Goal: Task Accomplishment & Management: Use online tool/utility

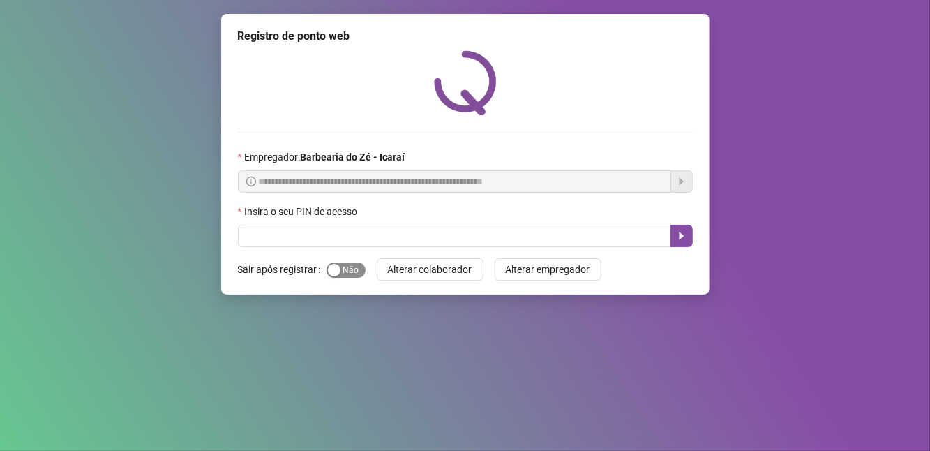
click at [345, 273] on span "Sim Não" at bounding box center [346, 269] width 39 height 15
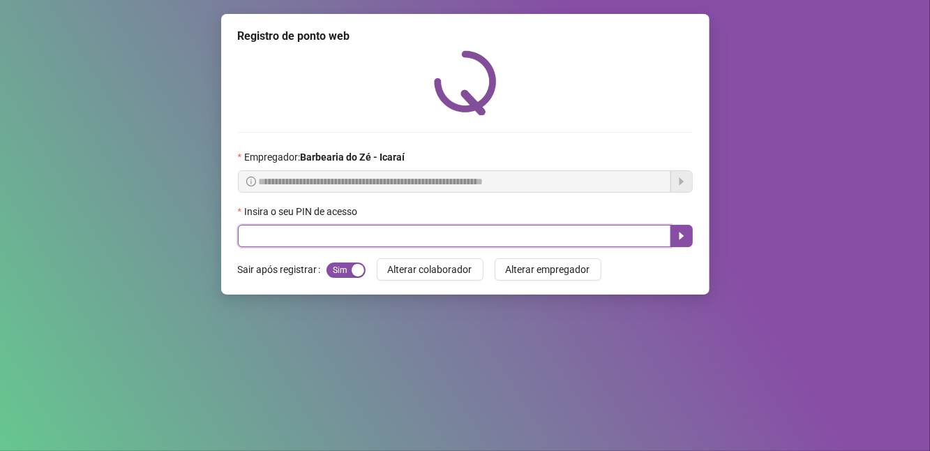
click at [361, 243] on input "text" at bounding box center [454, 236] width 433 height 22
type input "****"
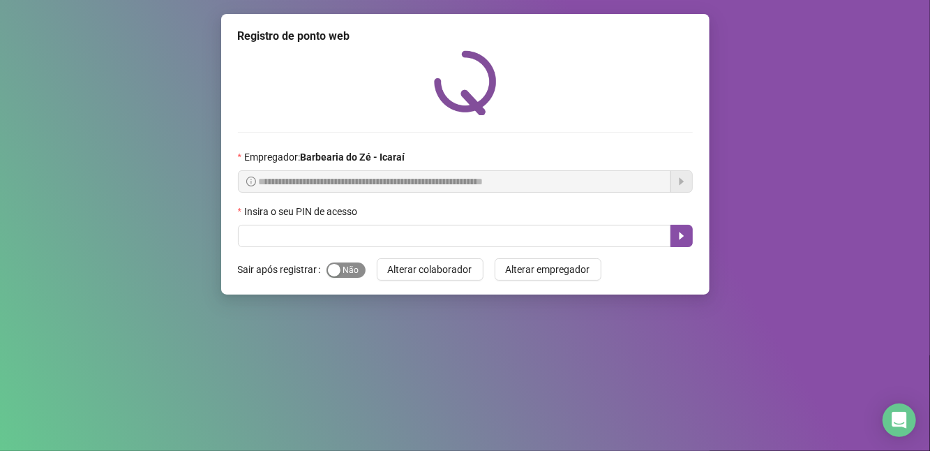
click at [342, 276] on span "Sim Não" at bounding box center [346, 269] width 39 height 15
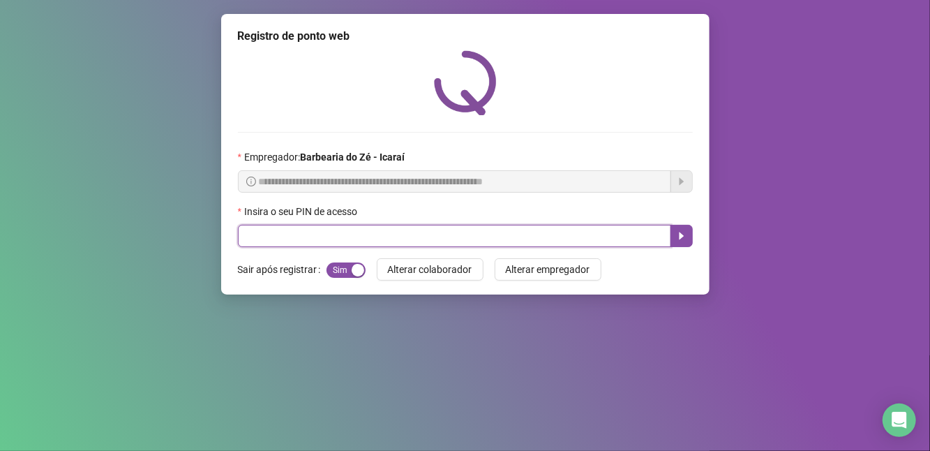
click at [354, 243] on input "text" at bounding box center [454, 236] width 433 height 22
type input "****"
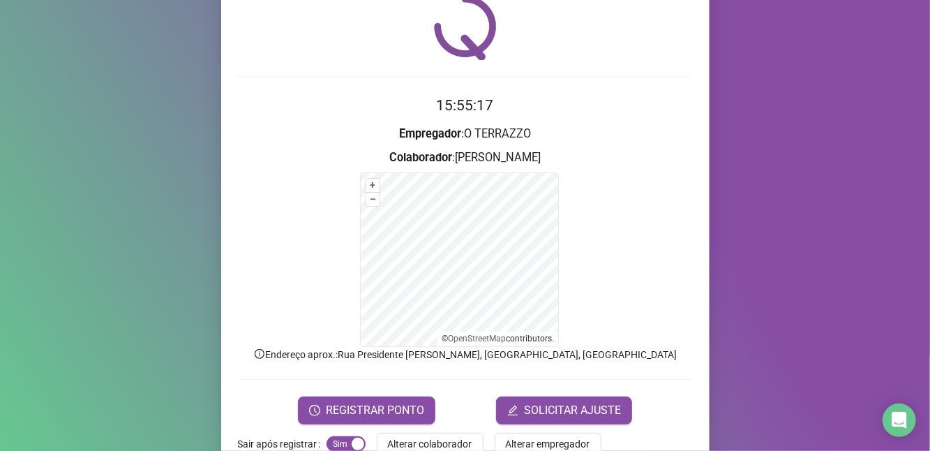
scroll to position [55, 0]
click at [380, 398] on button "REGISTRAR PONTO" at bounding box center [366, 410] width 137 height 28
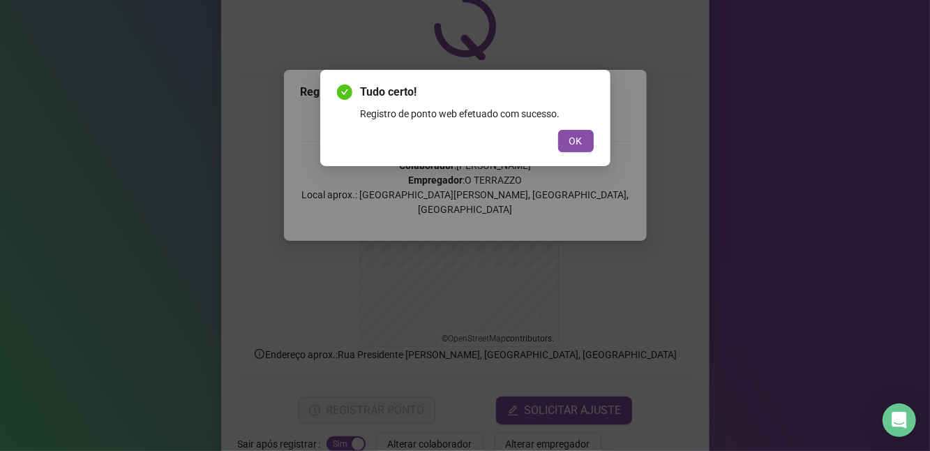
drag, startPoint x: 564, startPoint y: 148, endPoint x: 608, endPoint y: 167, distance: 47.8
click at [609, 168] on div "Tudo certo! Registro de ponto web efetuado com sucesso. OK" at bounding box center [465, 225] width 930 height 451
click at [596, 146] on div "Tudo certo! Registro de ponto web efetuado com sucesso. OK" at bounding box center [465, 118] width 290 height 96
click at [584, 131] on button "OK" at bounding box center [576, 141] width 36 height 22
